Goal: Task Accomplishment & Management: Manage account settings

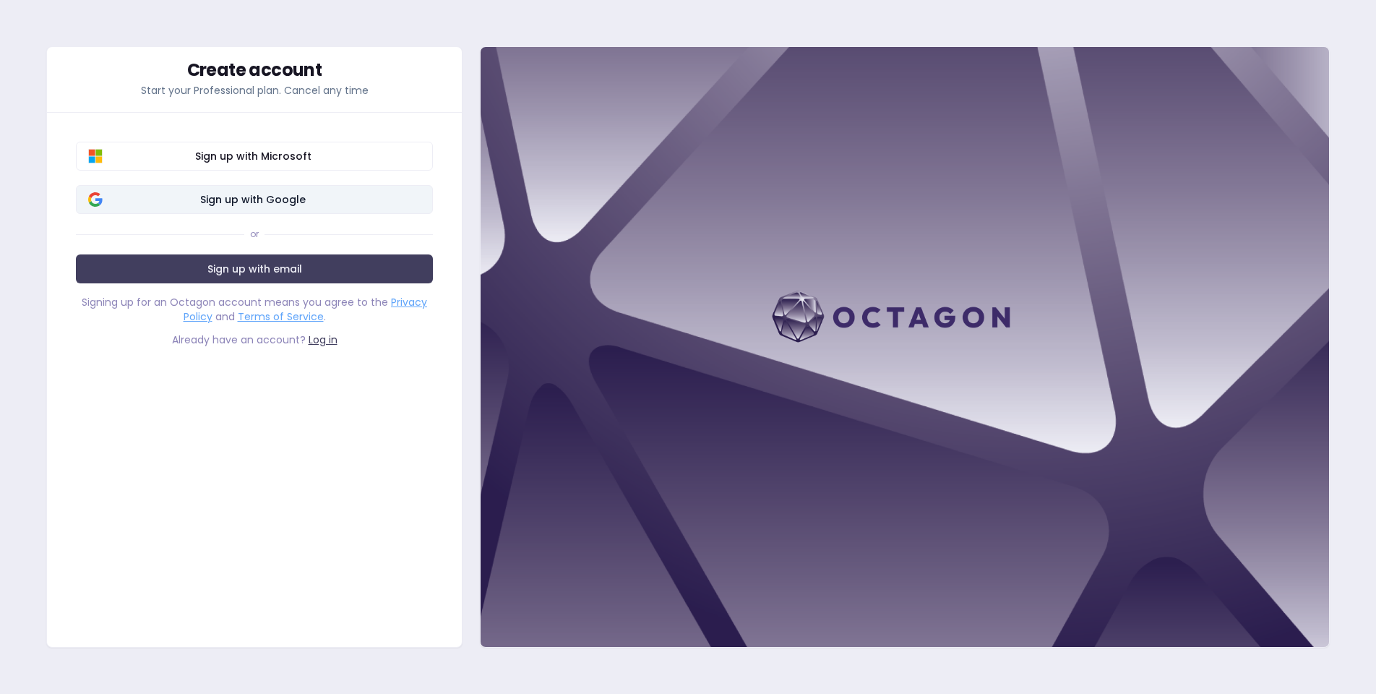
click at [345, 202] on span "Sign up with Google" at bounding box center [252, 199] width 335 height 14
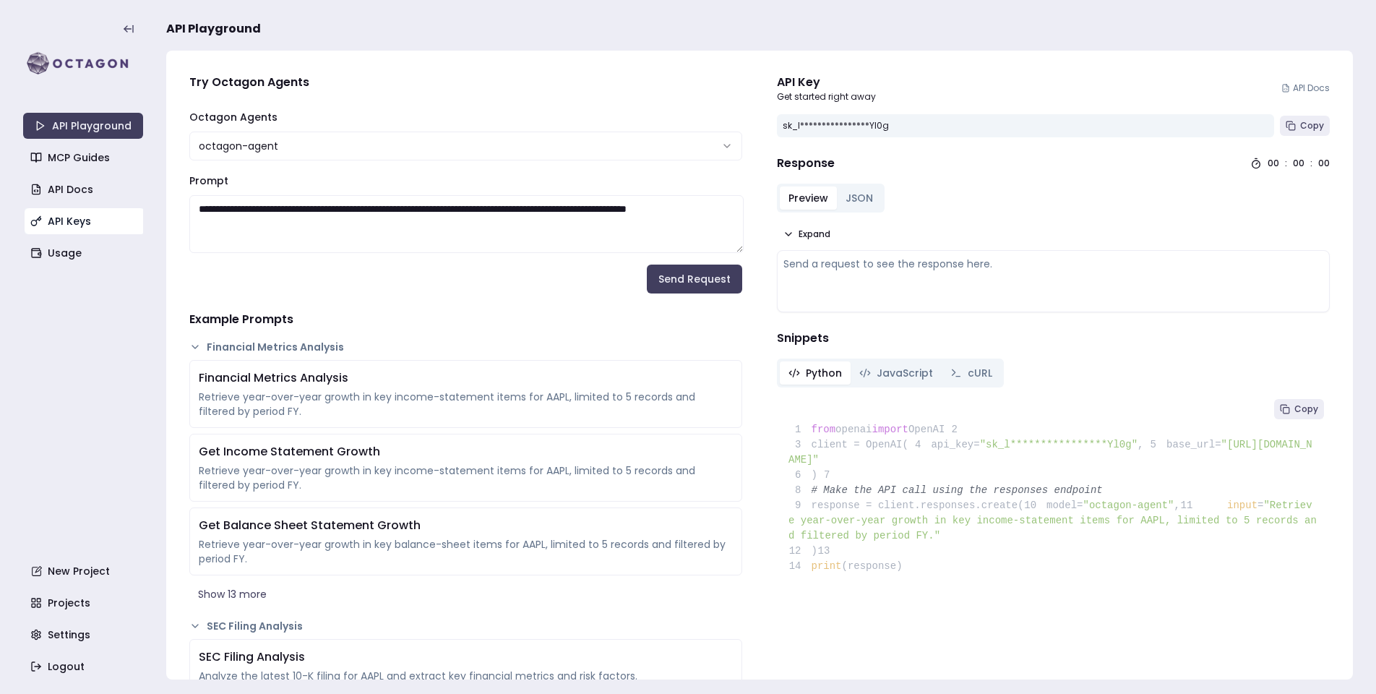
click at [60, 233] on link "API Keys" at bounding box center [85, 221] width 120 height 26
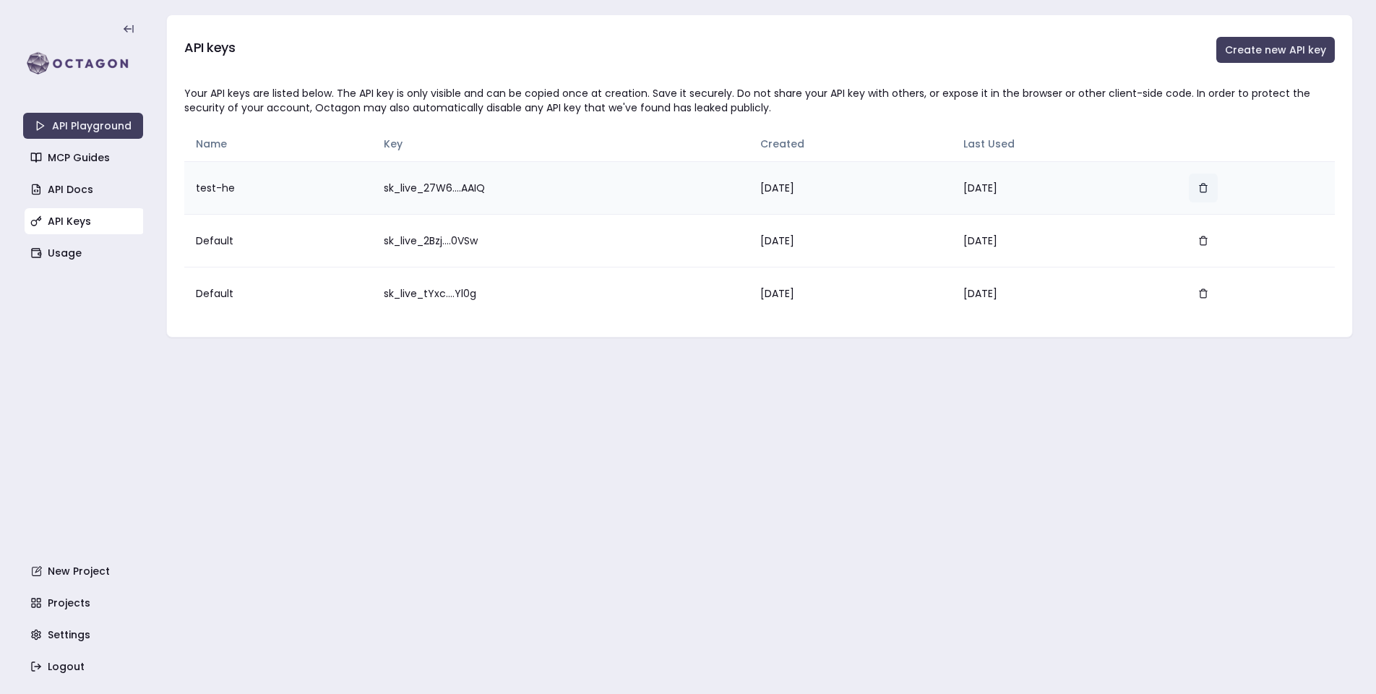
click at [1208, 187] on icon "button" at bounding box center [1203, 188] width 10 height 10
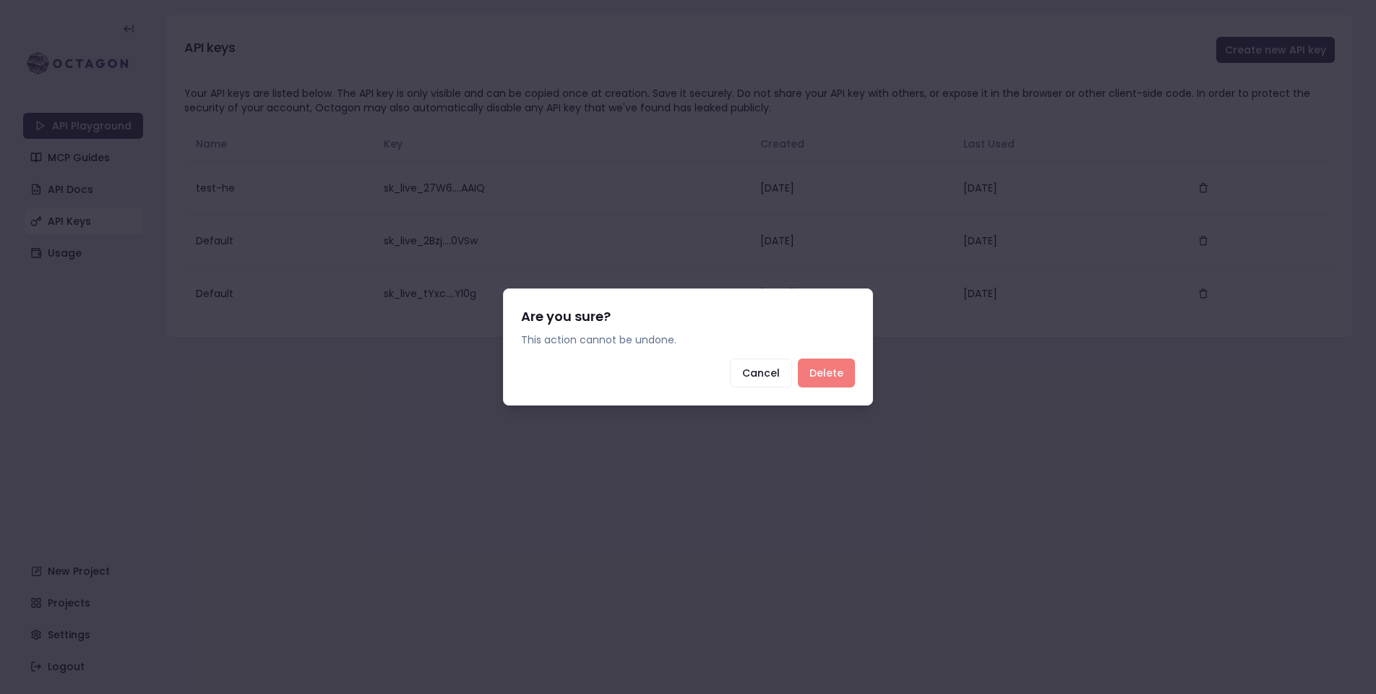
click at [822, 387] on button "Delete" at bounding box center [826, 372] width 57 height 29
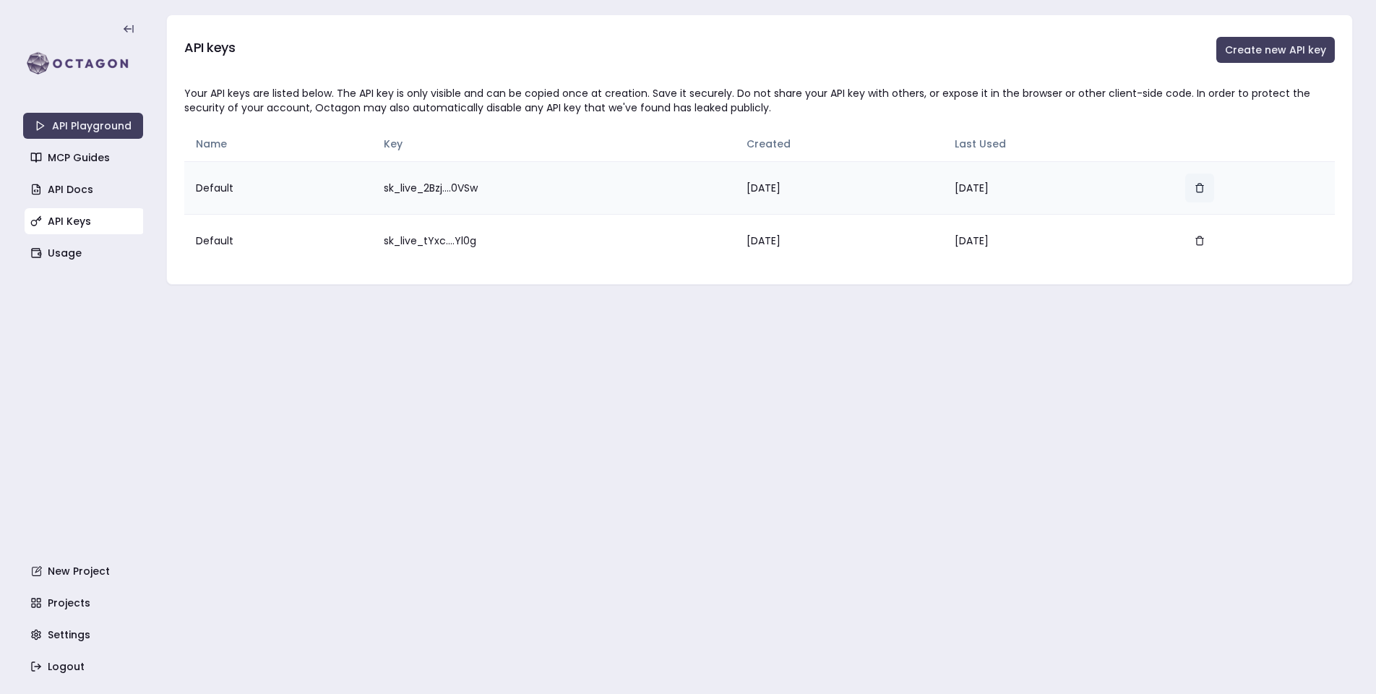
click at [1202, 188] on icon "button" at bounding box center [1200, 188] width 6 height 7
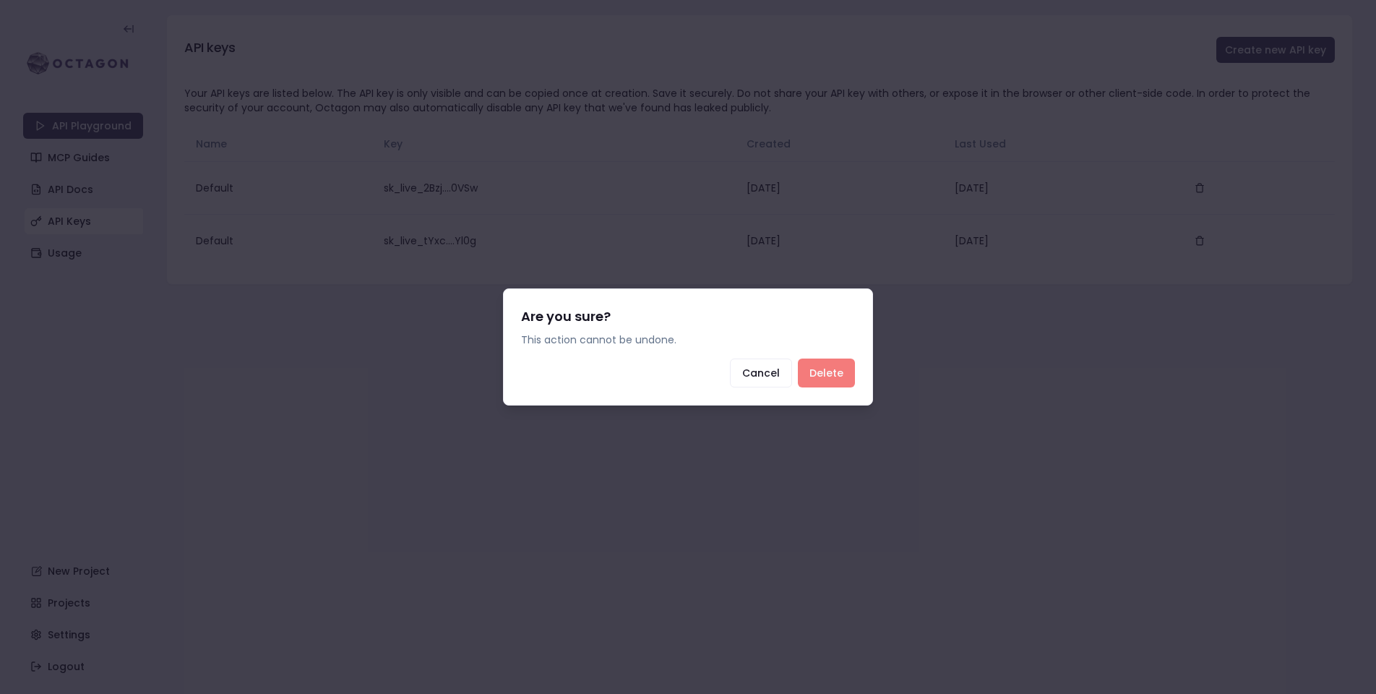
click at [835, 379] on button "Delete" at bounding box center [826, 372] width 57 height 29
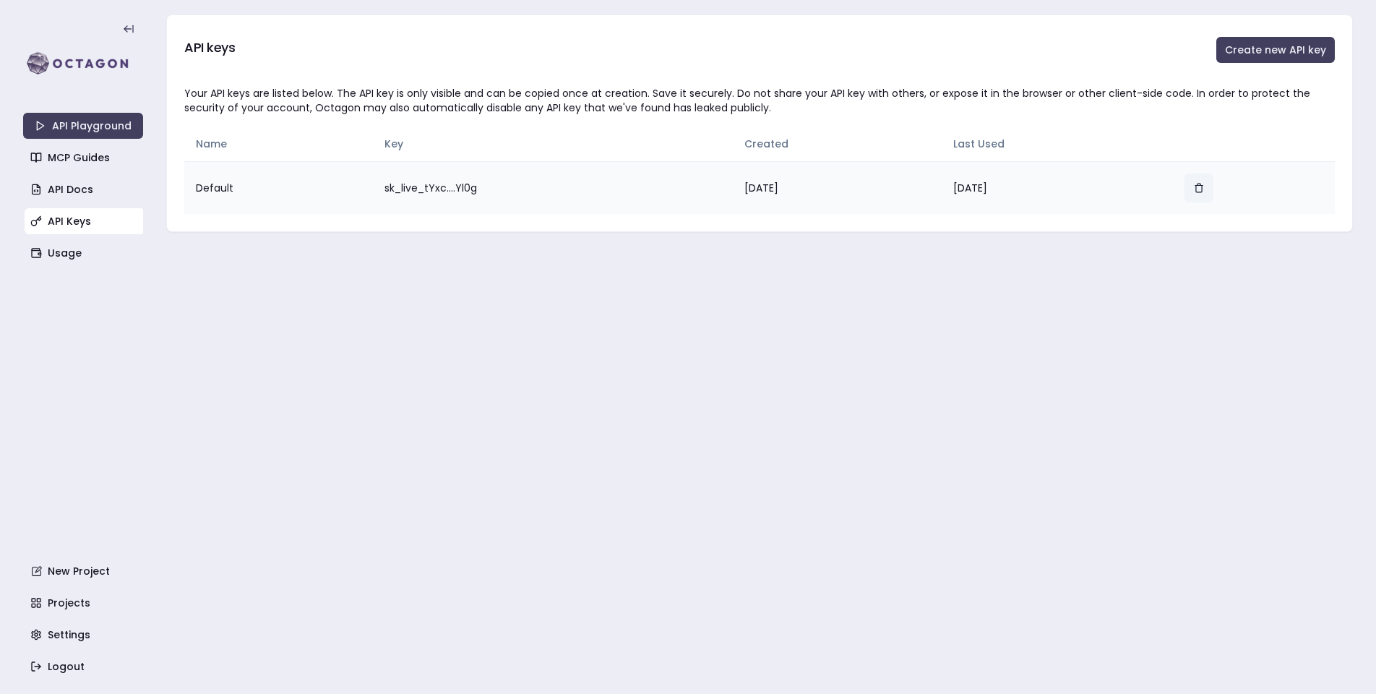
click at [1207, 182] on button "button" at bounding box center [1198, 187] width 29 height 29
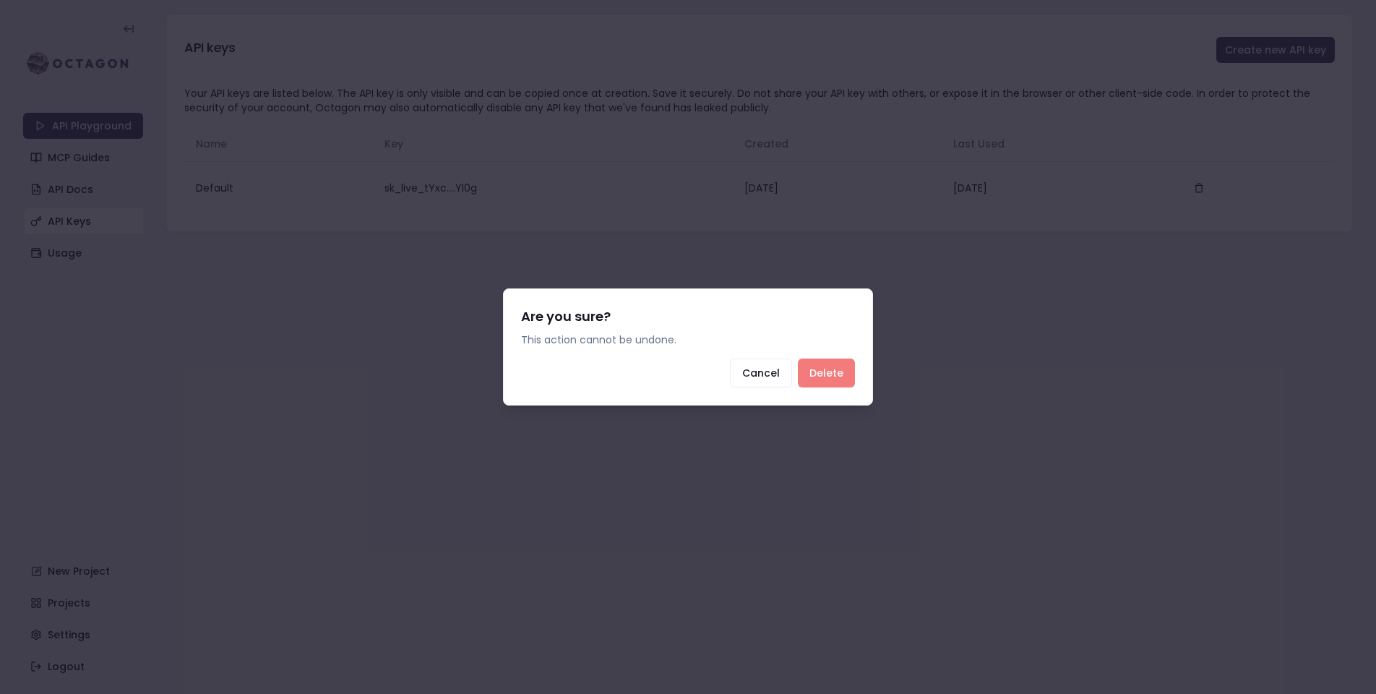
click at [835, 371] on button "Delete" at bounding box center [826, 372] width 57 height 29
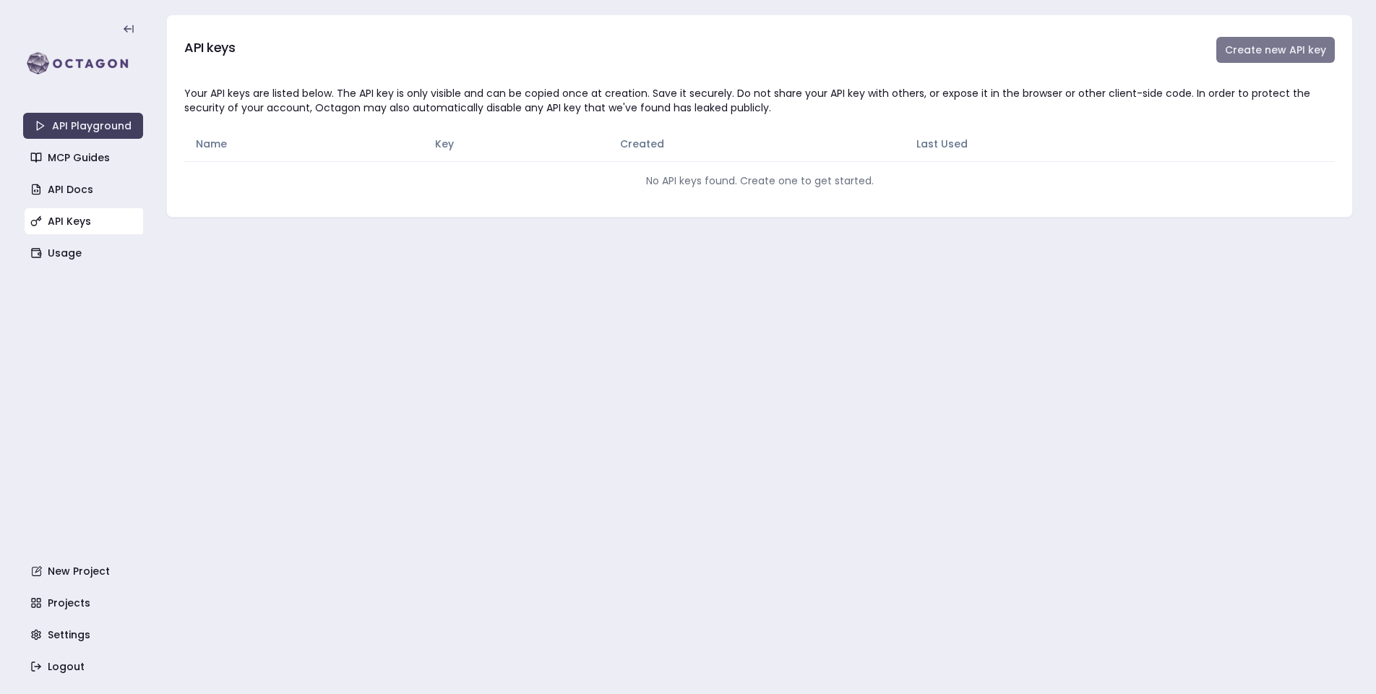
click at [1251, 61] on button "Create new API key" at bounding box center [1275, 50] width 118 height 26
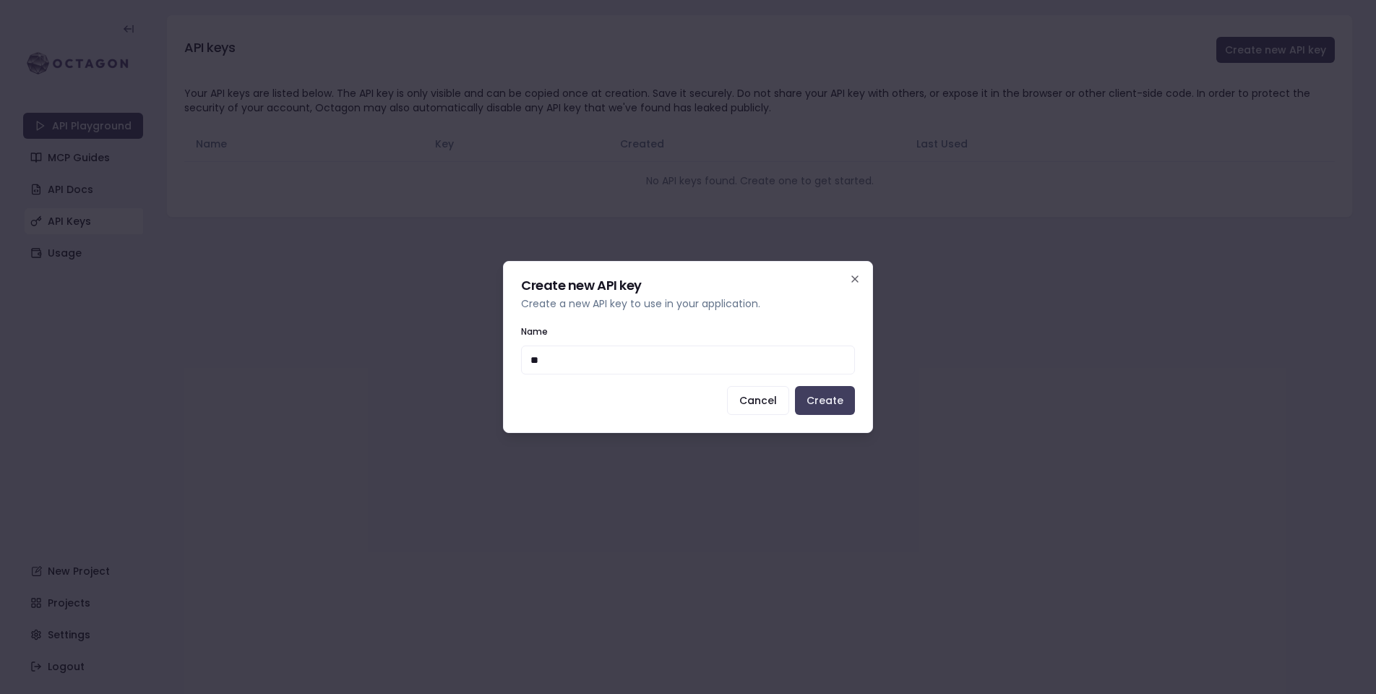
type input "***"
click at [825, 400] on button "Create" at bounding box center [825, 400] width 60 height 29
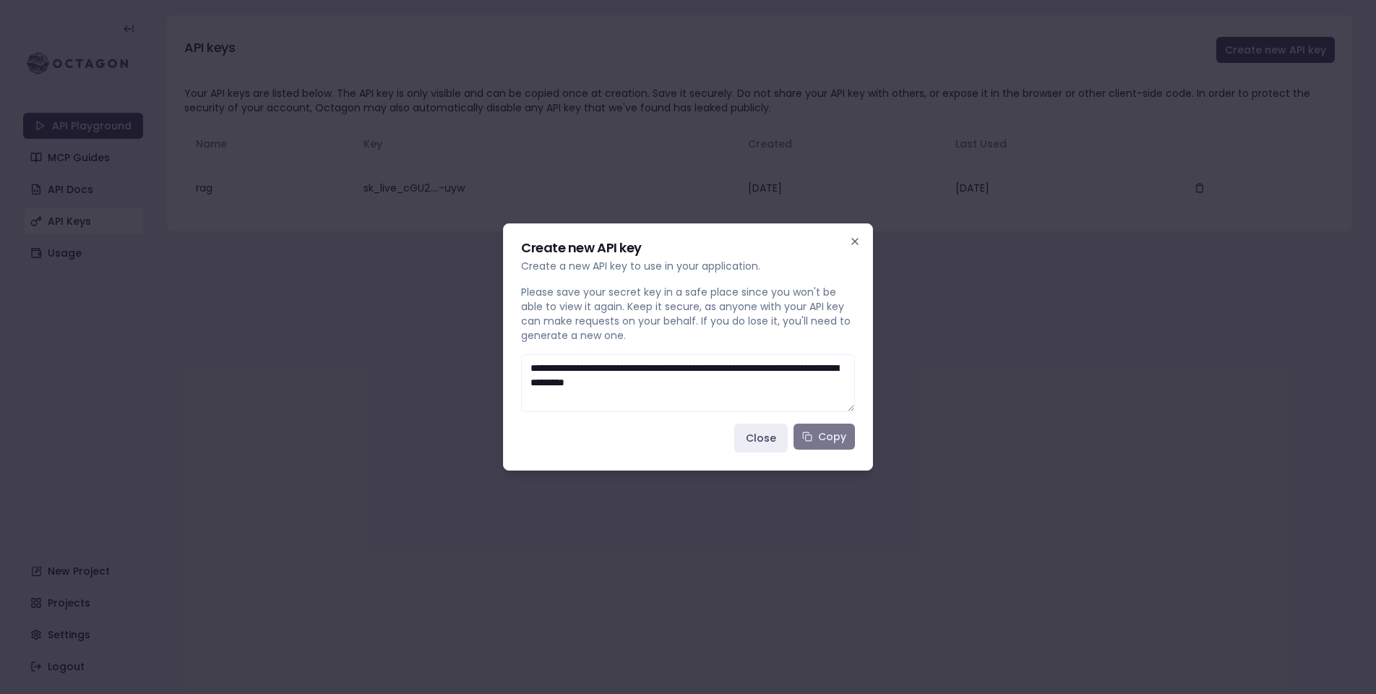
click at [817, 428] on button "Copy" at bounding box center [823, 436] width 61 height 26
click at [855, 244] on icon "button" at bounding box center [855, 242] width 12 height 12
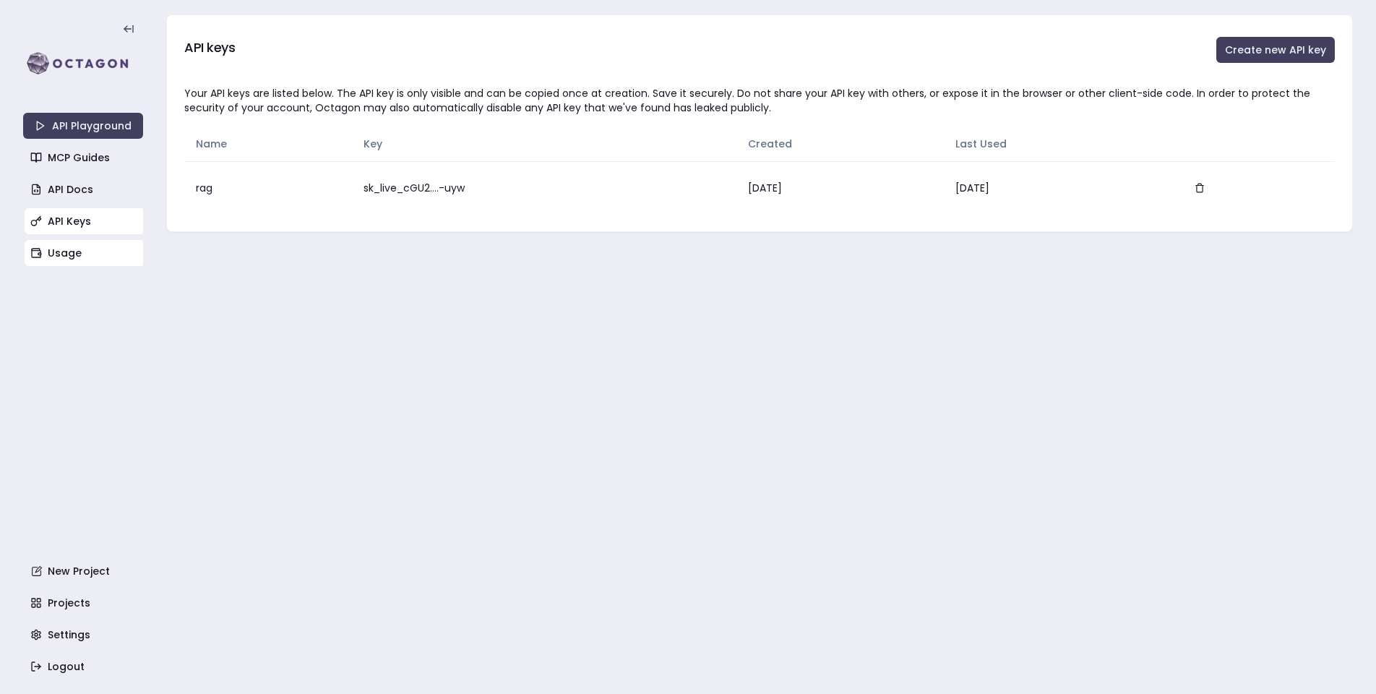
click at [59, 242] on link "Usage" at bounding box center [85, 253] width 120 height 26
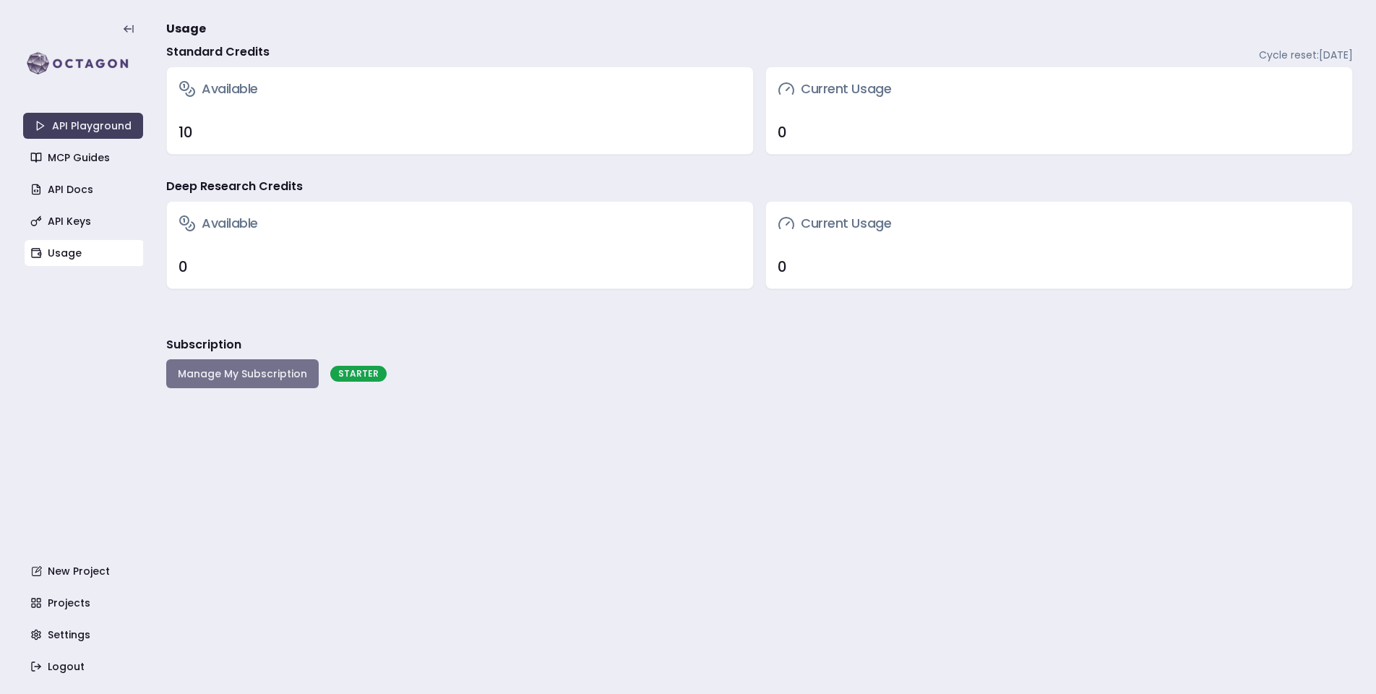
click at [272, 380] on button "Manage My Subscription" at bounding box center [242, 373] width 152 height 29
